Goal: Task Accomplishment & Management: Manage account settings

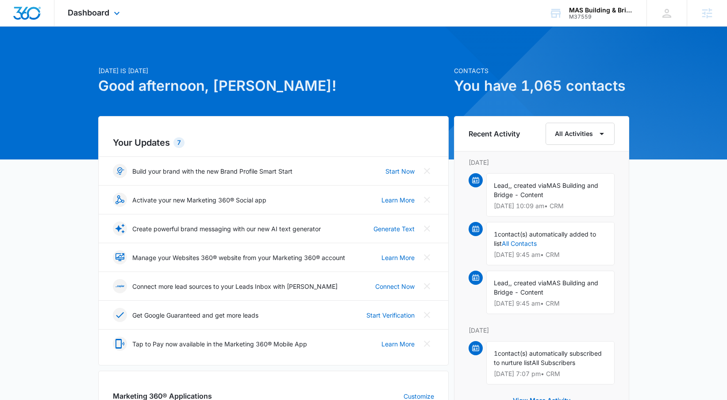
click at [93, 18] on div "Dashboard Apps Reputation Websites Forms CRM Email Social Content Ads Intellige…" at bounding box center [94, 13] width 81 height 26
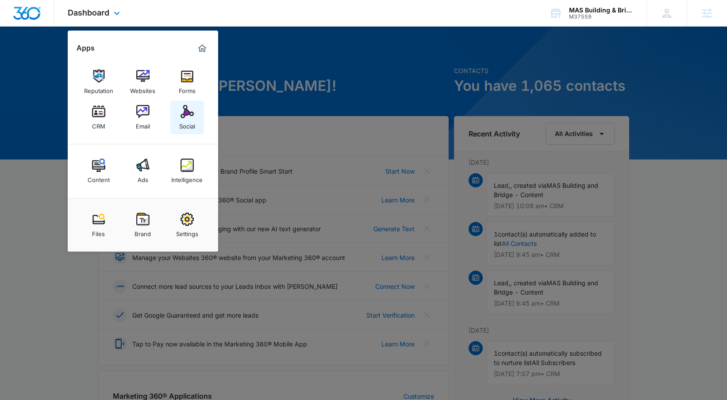
click at [182, 112] on img at bounding box center [187, 111] width 13 height 13
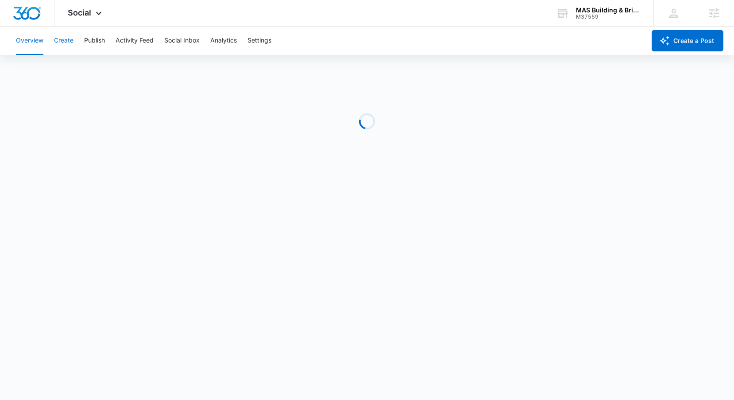
click at [68, 43] on button "Create" at bounding box center [63, 41] width 19 height 28
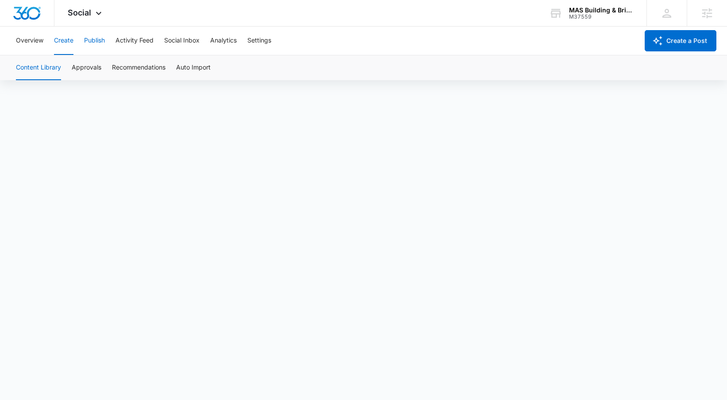
click at [103, 39] on button "Publish" at bounding box center [94, 41] width 21 height 28
click at [61, 46] on button "Create" at bounding box center [63, 41] width 19 height 28
click at [104, 43] on button "Publish" at bounding box center [94, 41] width 21 height 28
click at [77, 69] on button "Schedules" at bounding box center [68, 67] width 30 height 25
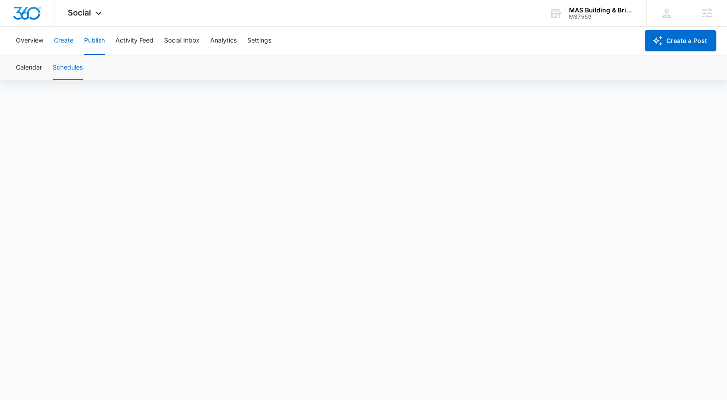
click at [71, 37] on button "Create" at bounding box center [63, 41] width 19 height 28
click at [94, 42] on button "Publish" at bounding box center [94, 41] width 21 height 28
click at [61, 43] on button "Create" at bounding box center [63, 41] width 19 height 28
click at [50, 70] on button "Content Library" at bounding box center [38, 67] width 45 height 25
click at [92, 12] on div "Social Apps Reputation Websites Forms CRM Email Social Content Ads Intelligence…" at bounding box center [85, 13] width 63 height 26
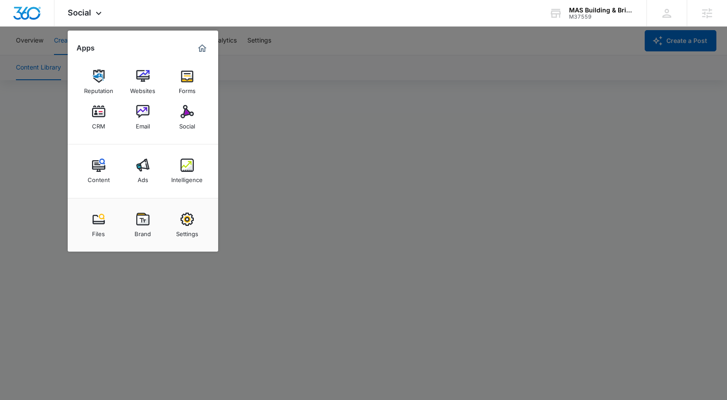
click at [376, 54] on div at bounding box center [363, 200] width 727 height 400
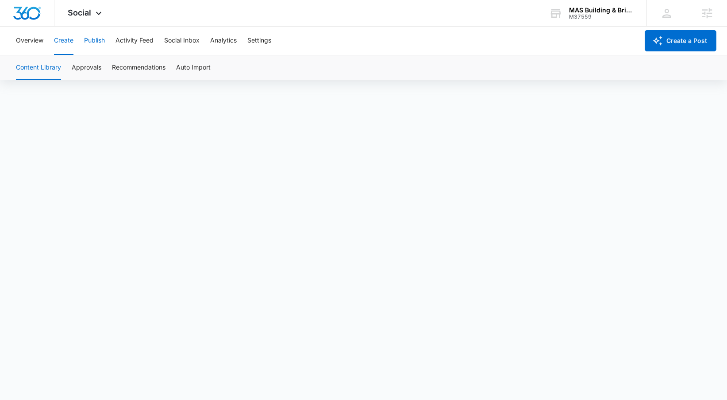
click at [89, 43] on button "Publish" at bounding box center [94, 41] width 21 height 28
click at [65, 46] on button "Create" at bounding box center [63, 41] width 19 height 28
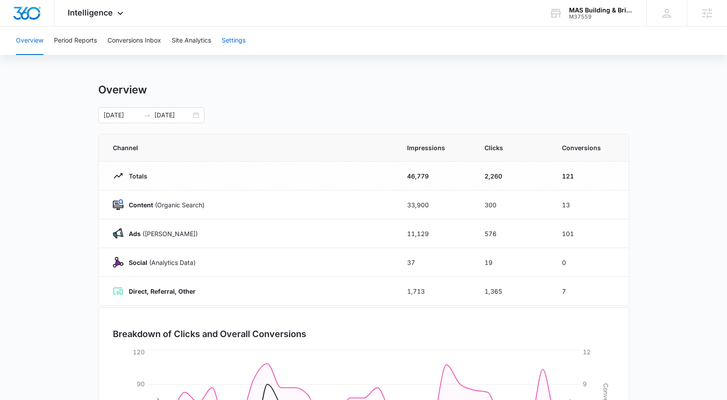
click at [228, 39] on button "Settings" at bounding box center [234, 41] width 24 height 28
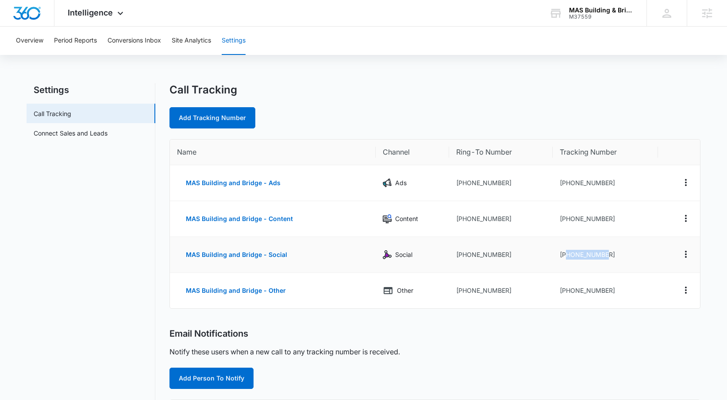
drag, startPoint x: 565, startPoint y: 251, endPoint x: 611, endPoint y: 255, distance: 47.1
click at [611, 255] on td "[PHONE_NUMBER]" at bounding box center [605, 255] width 105 height 36
copy td "5085782198"
